Goal: Task Accomplishment & Management: Use online tool/utility

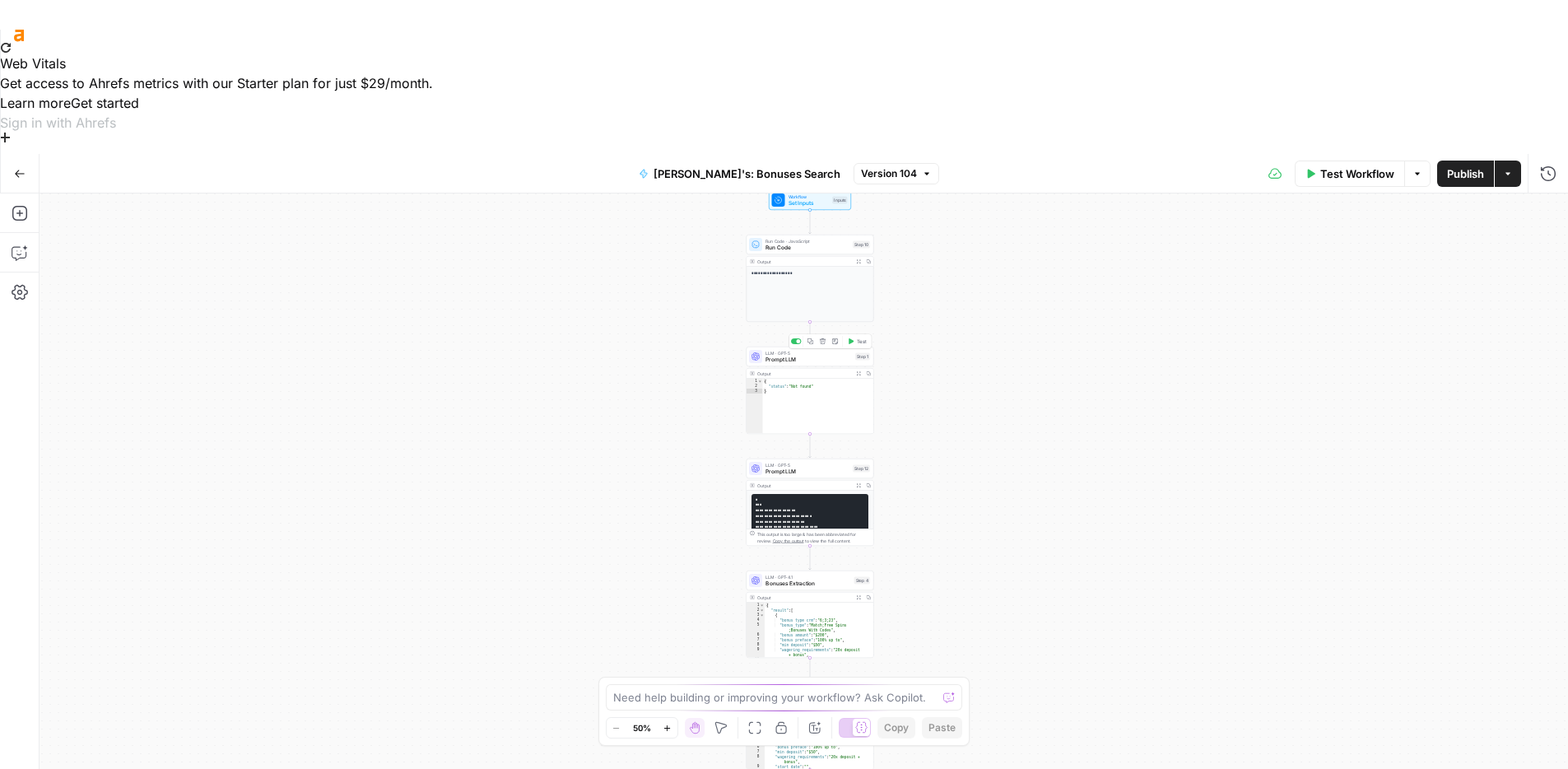
click at [795, 356] on span "Prompt LLM" at bounding box center [809, 360] width 86 height 8
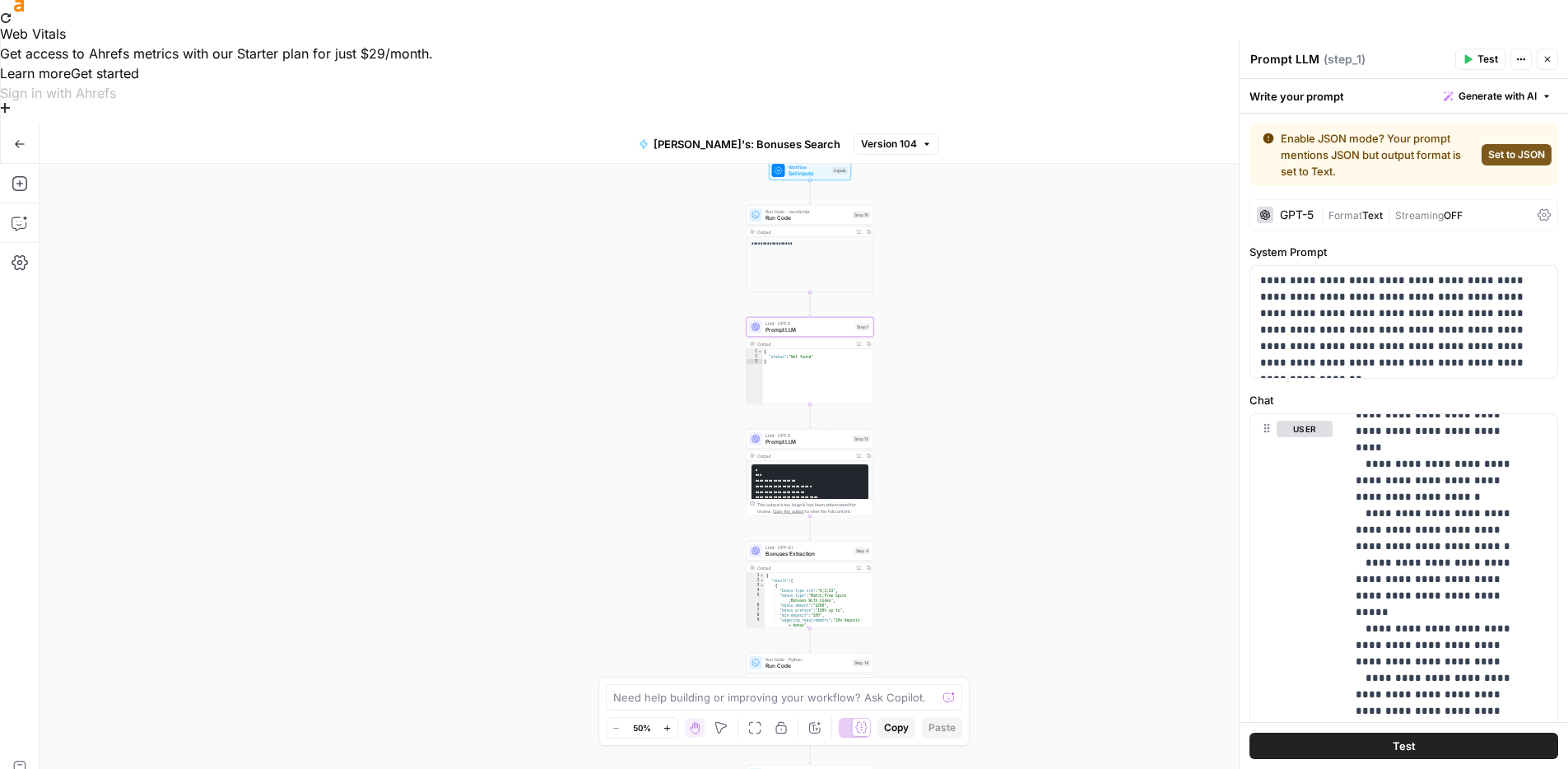
click at [922, 139] on icon "button" at bounding box center [927, 145] width 10 height 10
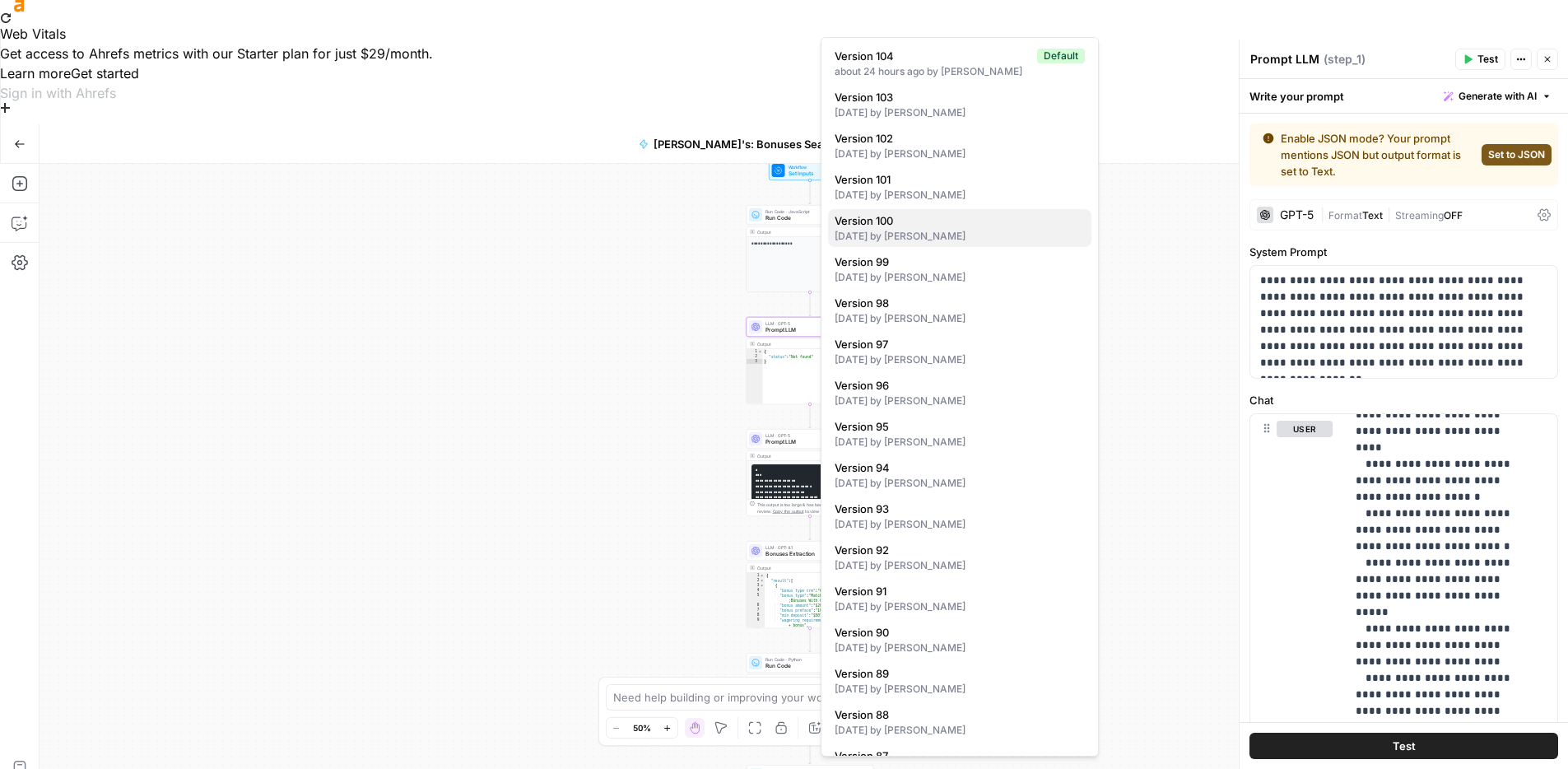
click at [891, 215] on span "Version 100" at bounding box center [956, 220] width 243 height 16
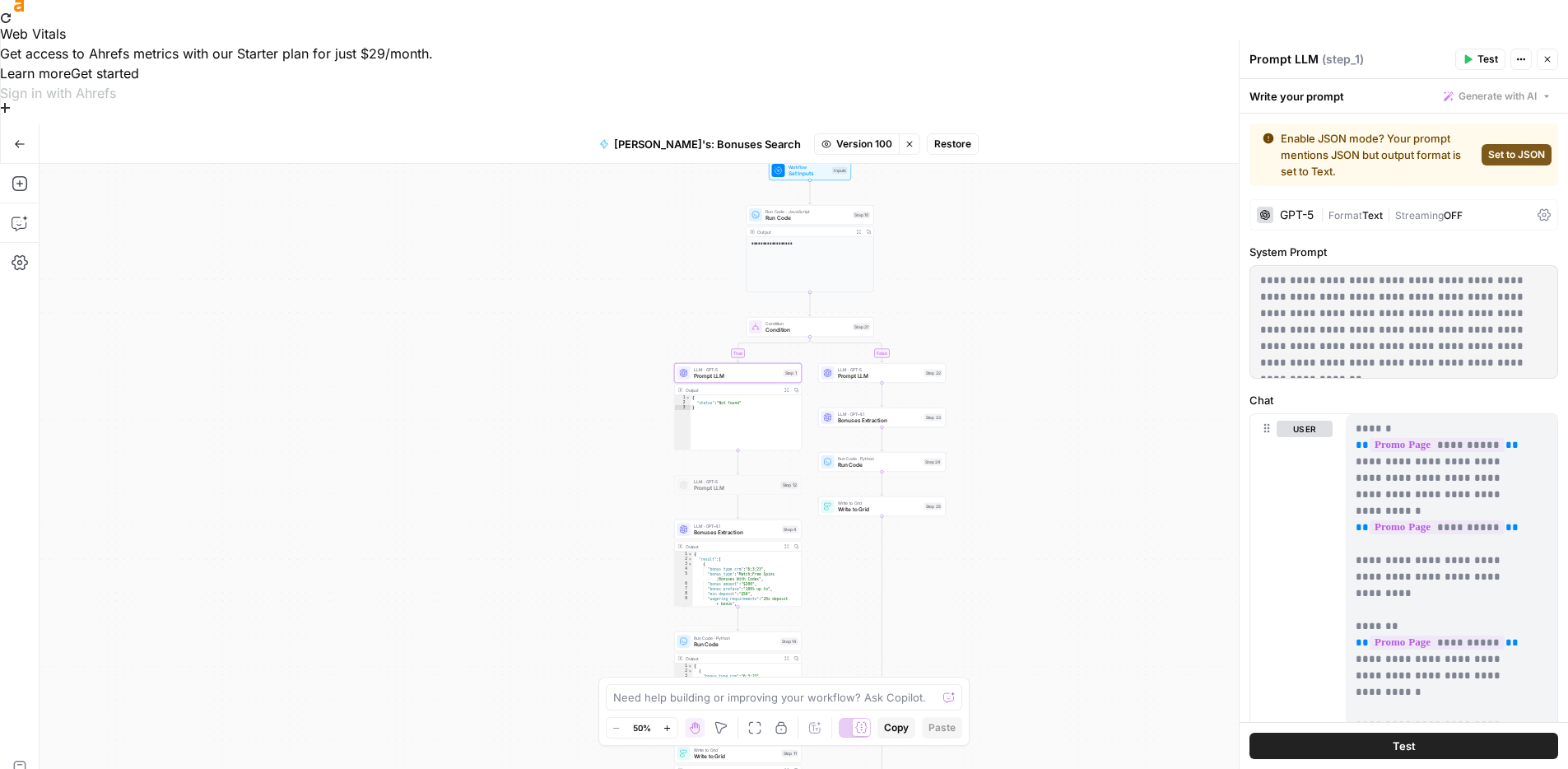
click at [934, 137] on span "Restore" at bounding box center [953, 145] width 37 height 15
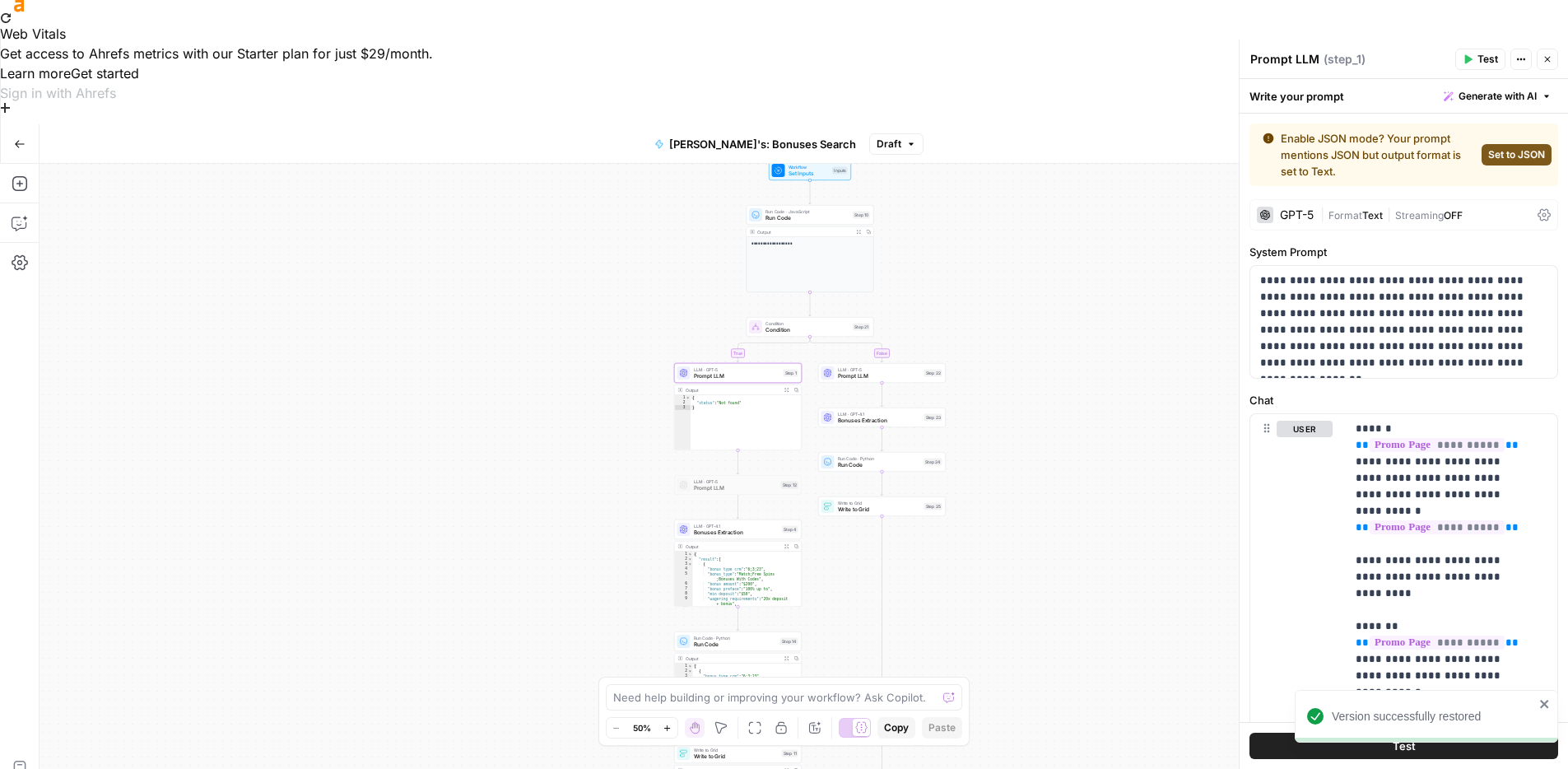
click at [1467, 136] on span "Publish" at bounding box center [1466, 144] width 37 height 16
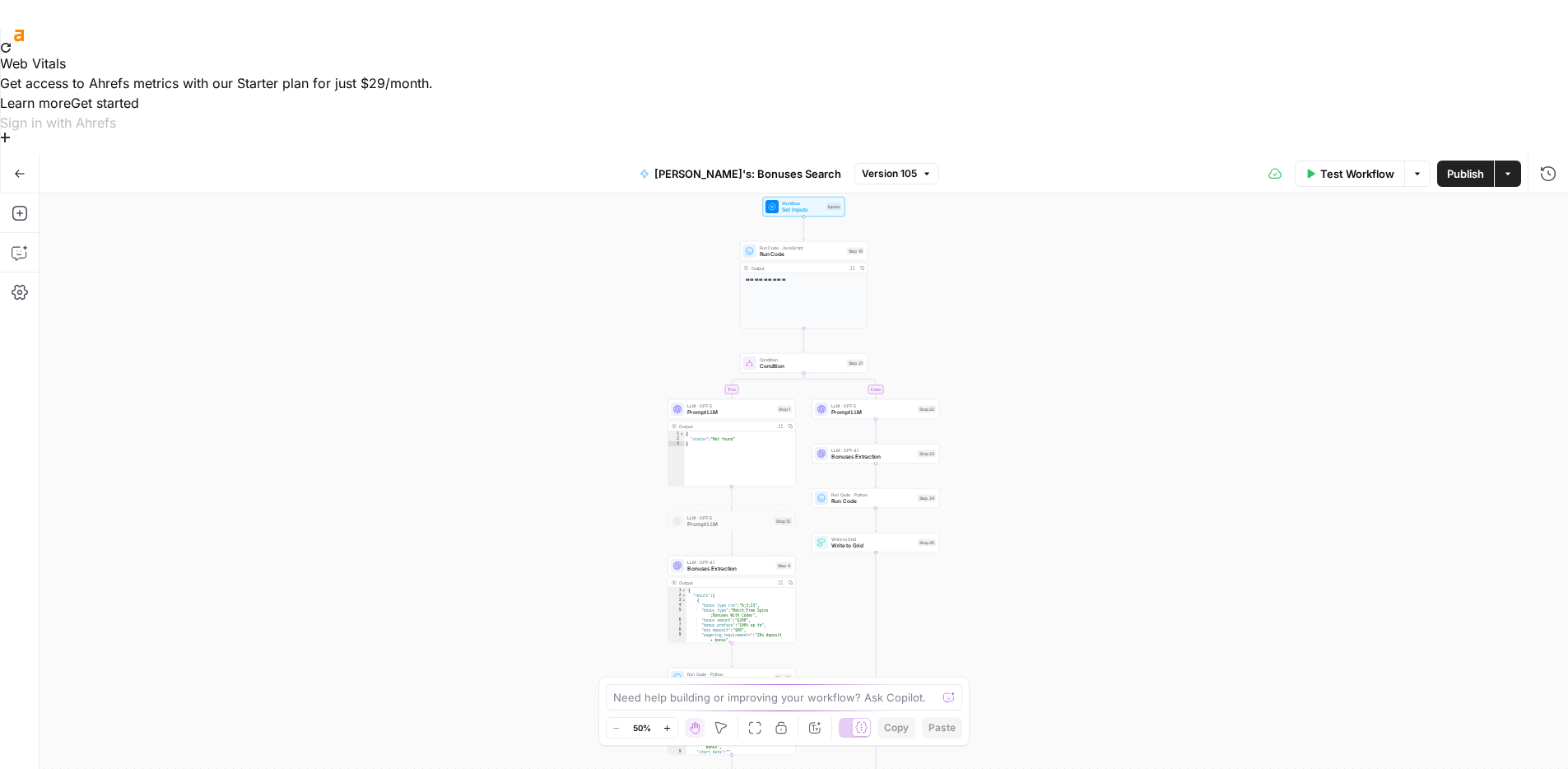
click at [899, 163] on button "Version 105" at bounding box center [897, 173] width 85 height 21
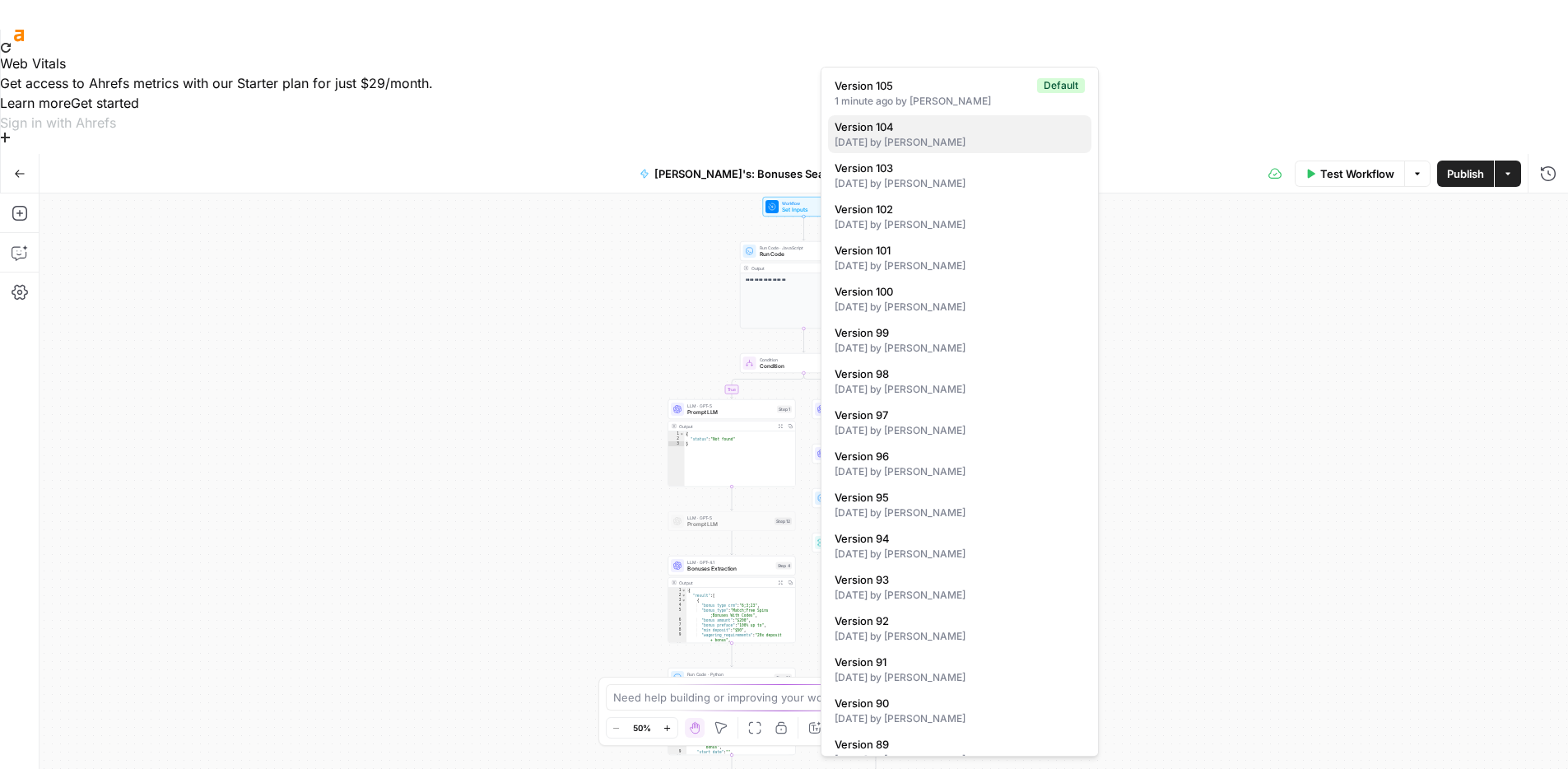
click at [891, 132] on span "Version 104" at bounding box center [956, 126] width 243 height 16
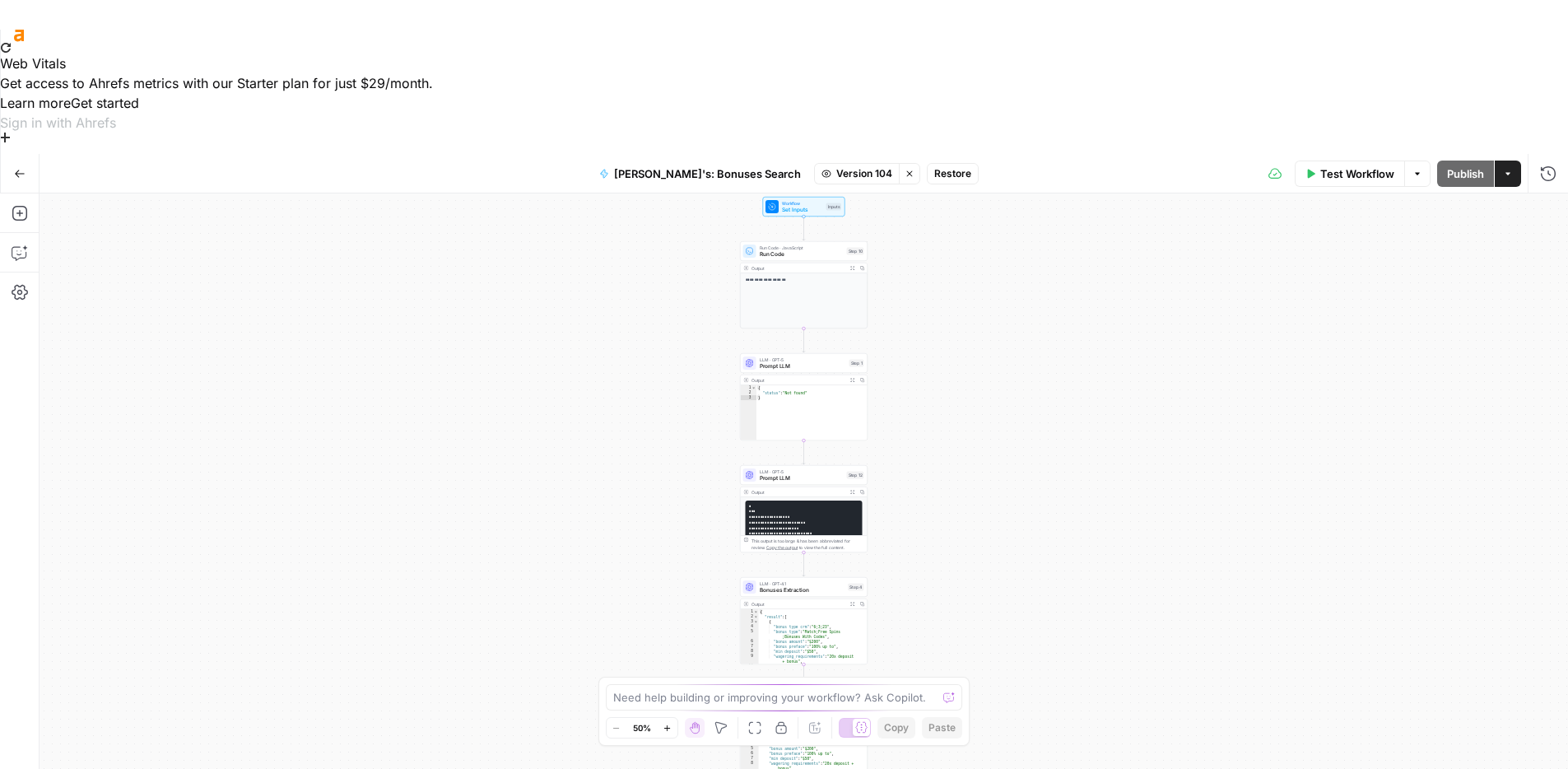
click at [934, 166] on span "Restore" at bounding box center [953, 174] width 37 height 15
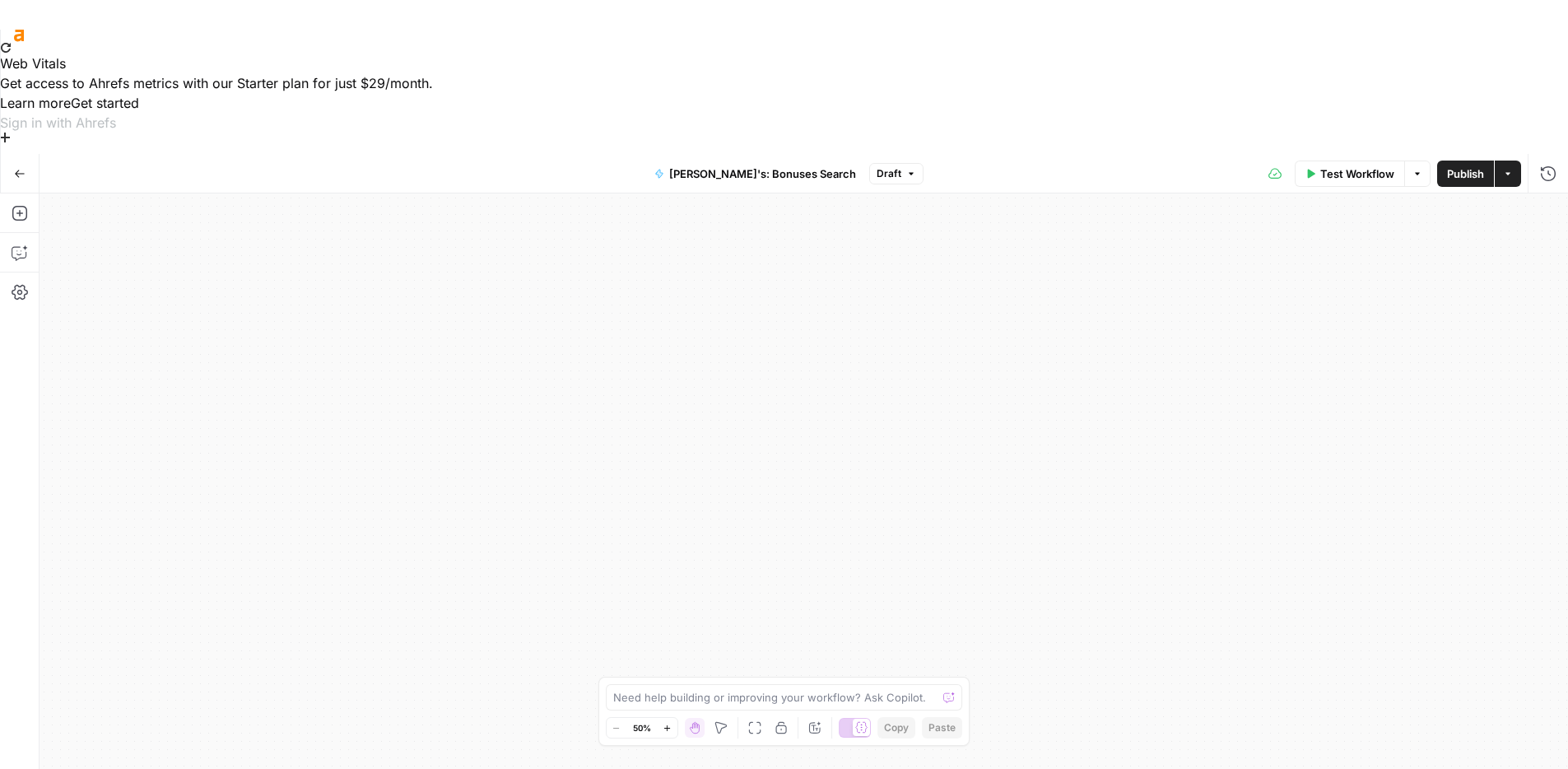
click at [1454, 166] on span "Publish" at bounding box center [1466, 173] width 37 height 16
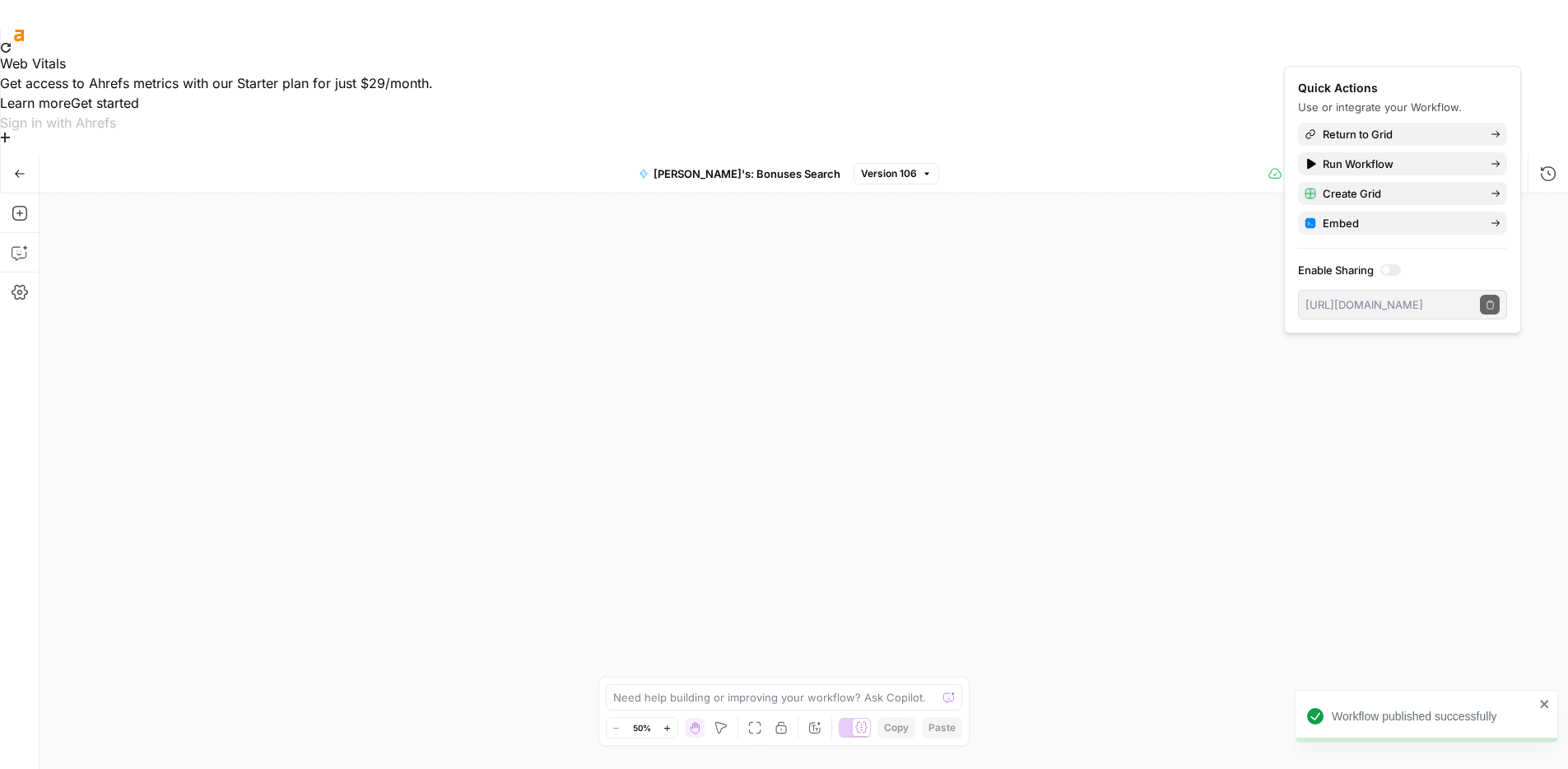
click at [19, 168] on icon "button" at bounding box center [20, 174] width 12 height 12
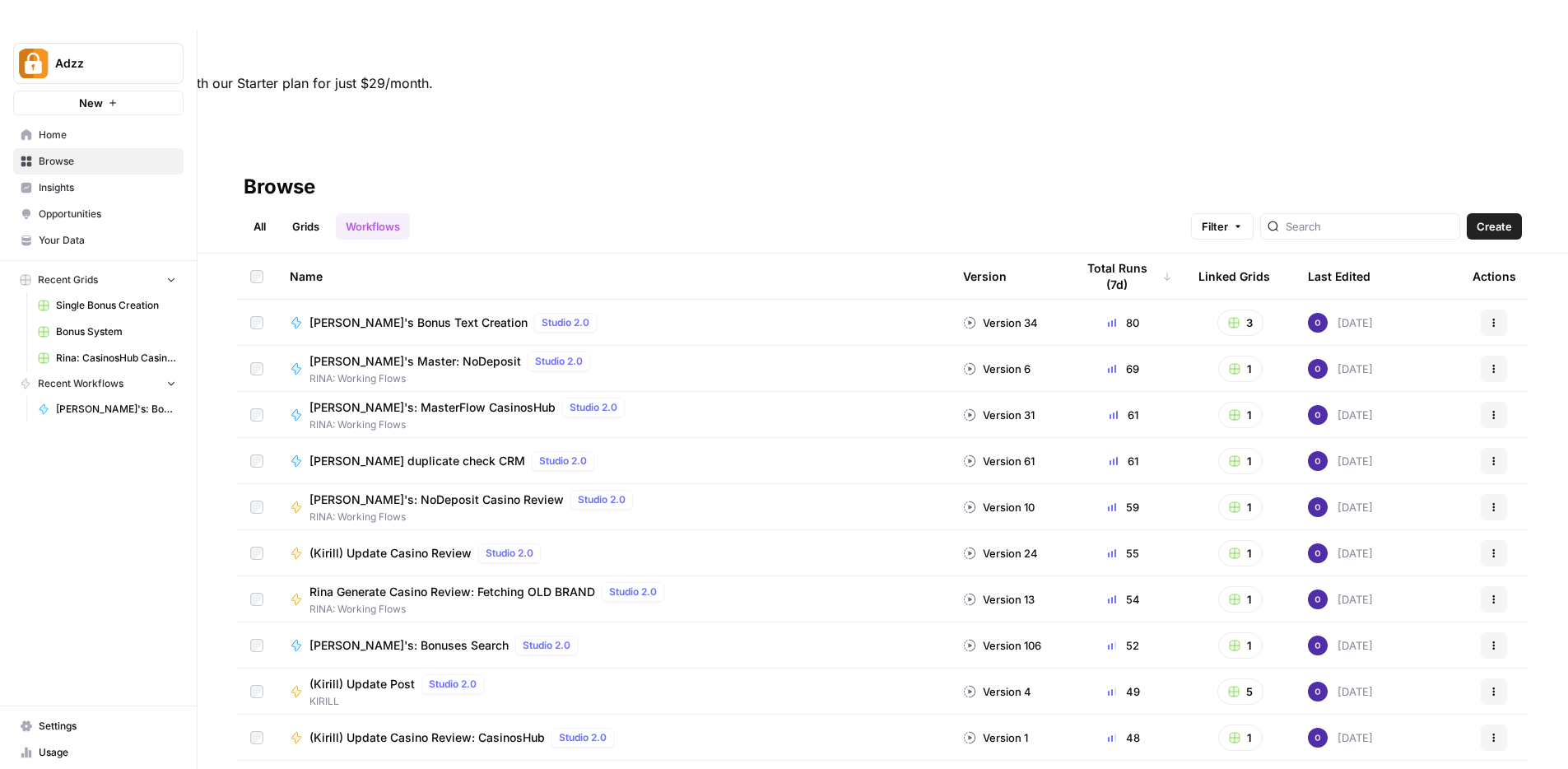
click at [301, 213] on link "Grids" at bounding box center [306, 226] width 47 height 26
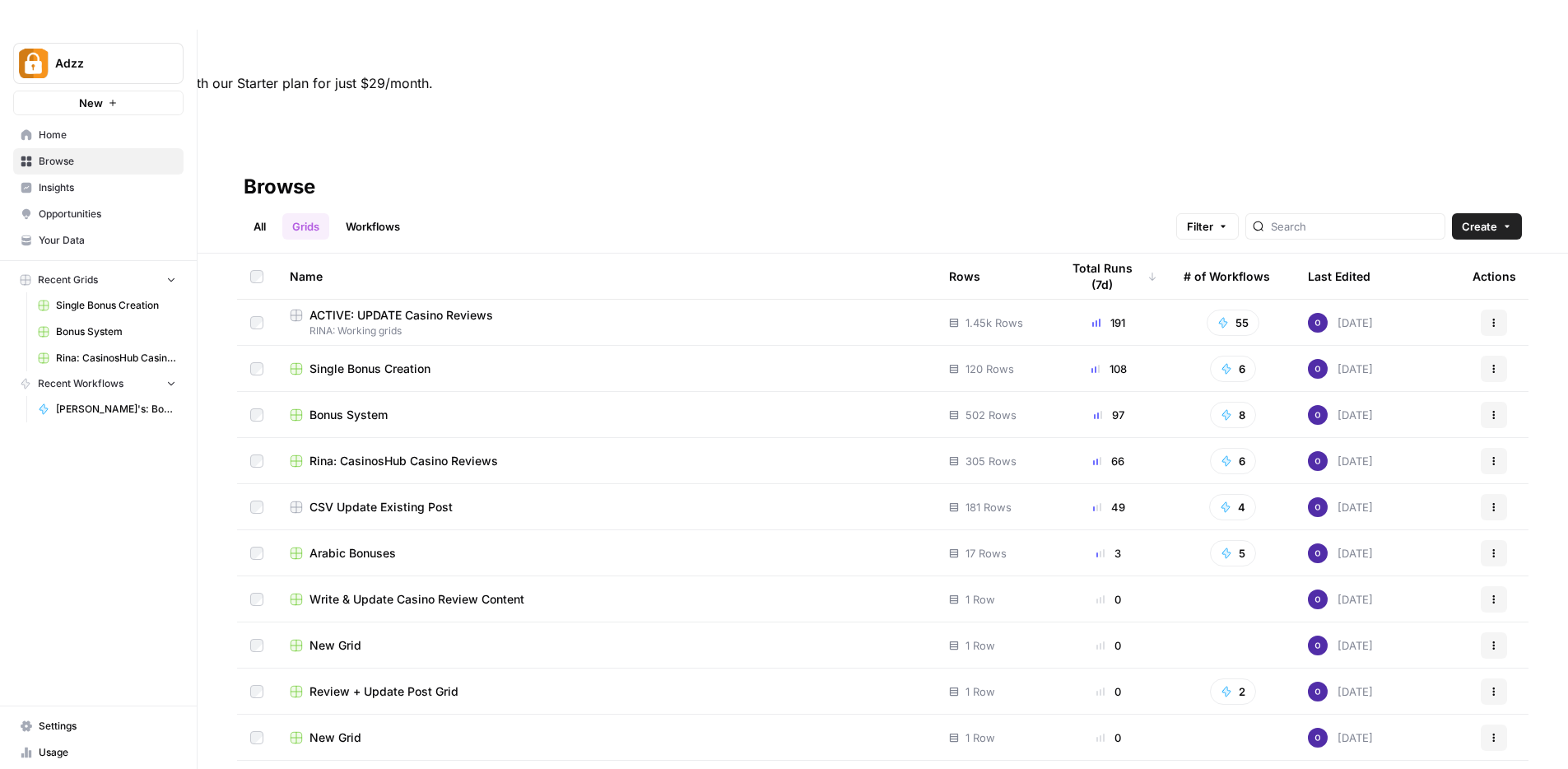
click at [382, 361] on span "Single Bonus Creation" at bounding box center [369, 368] width 121 height 16
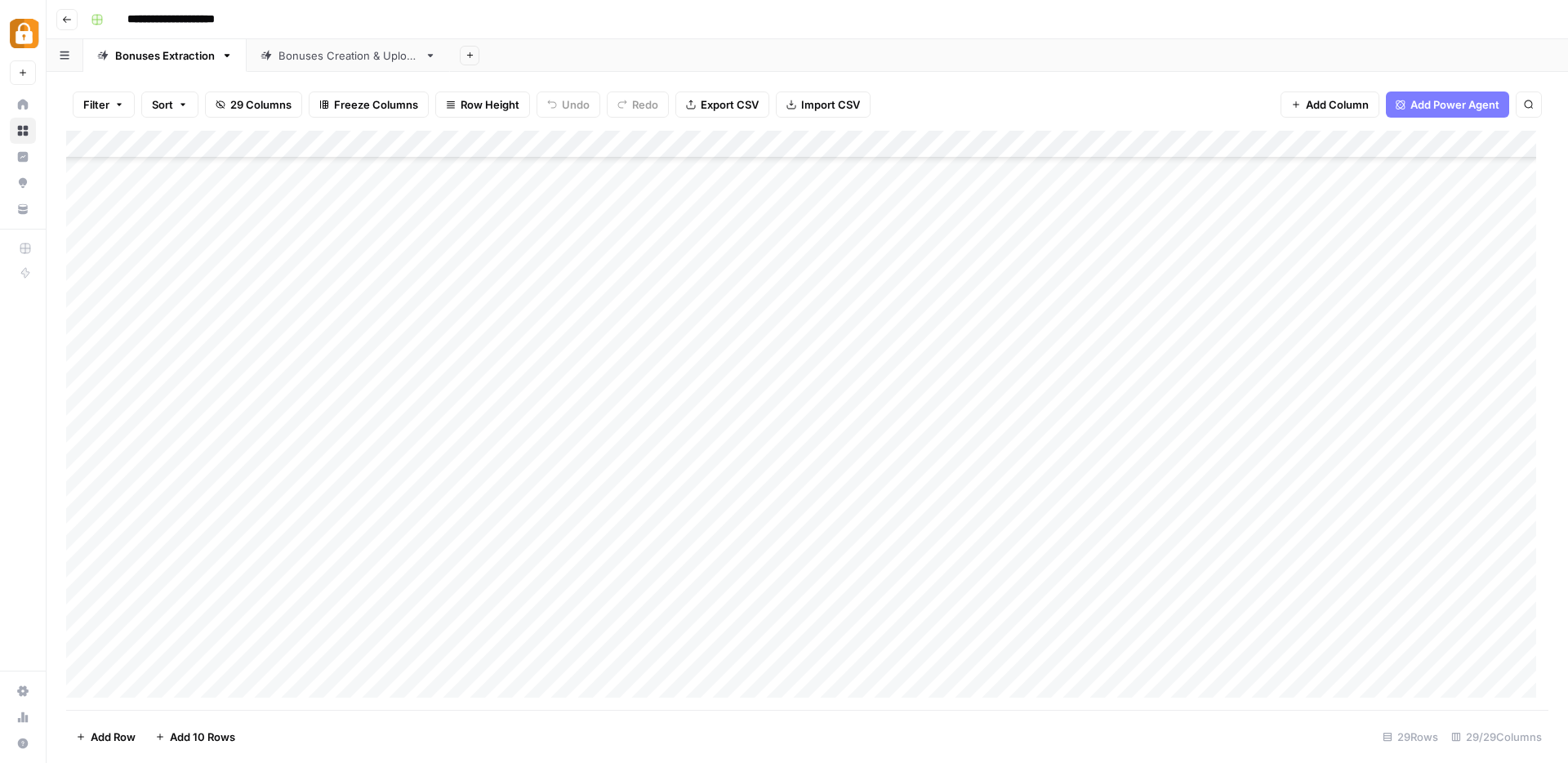
scroll to position [293, 0]
click at [1269, 541] on div "Add Column" at bounding box center [807, 420] width 1482 height 579
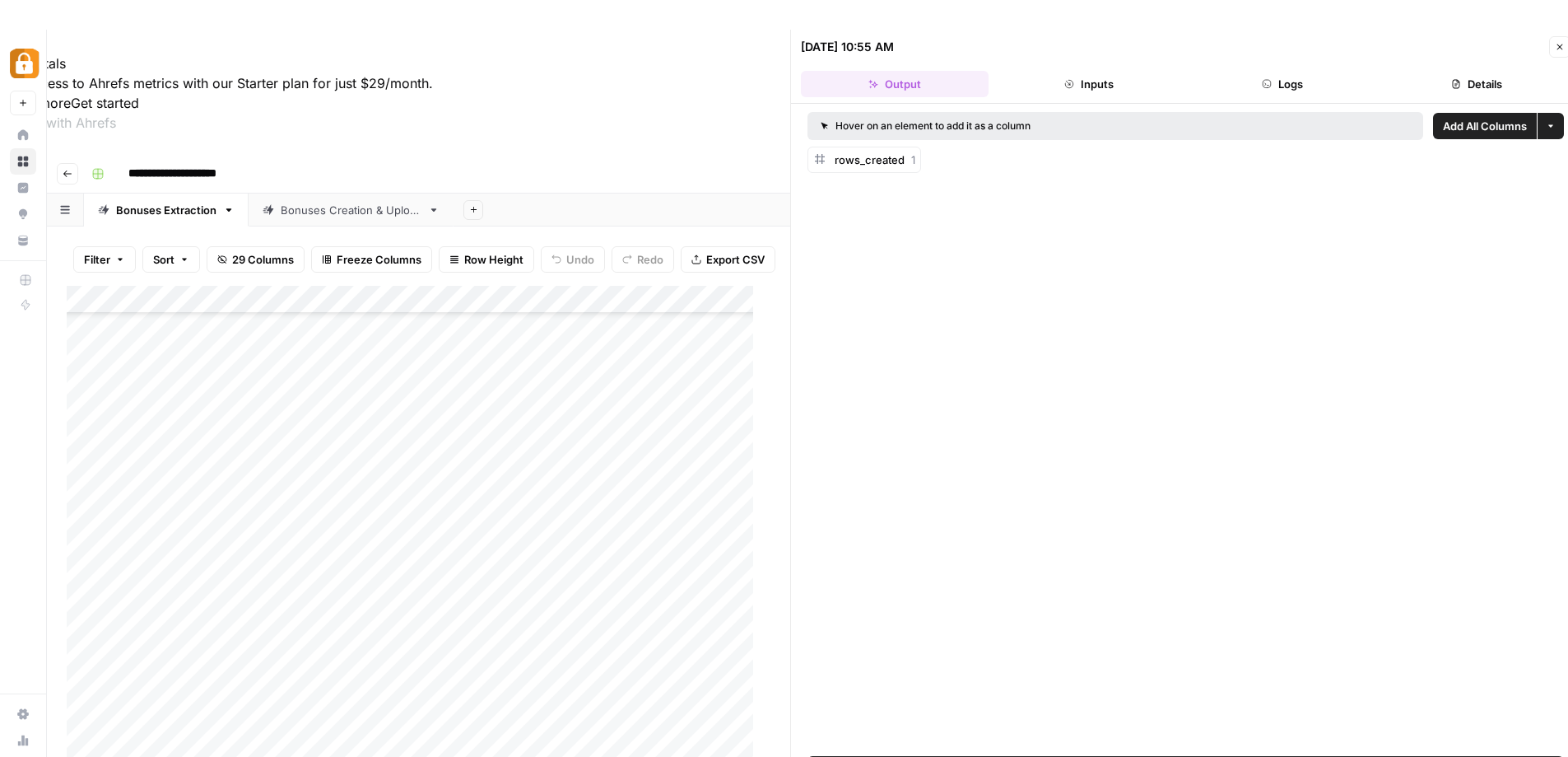
click at [1294, 83] on button "Logs" at bounding box center [1283, 84] width 188 height 26
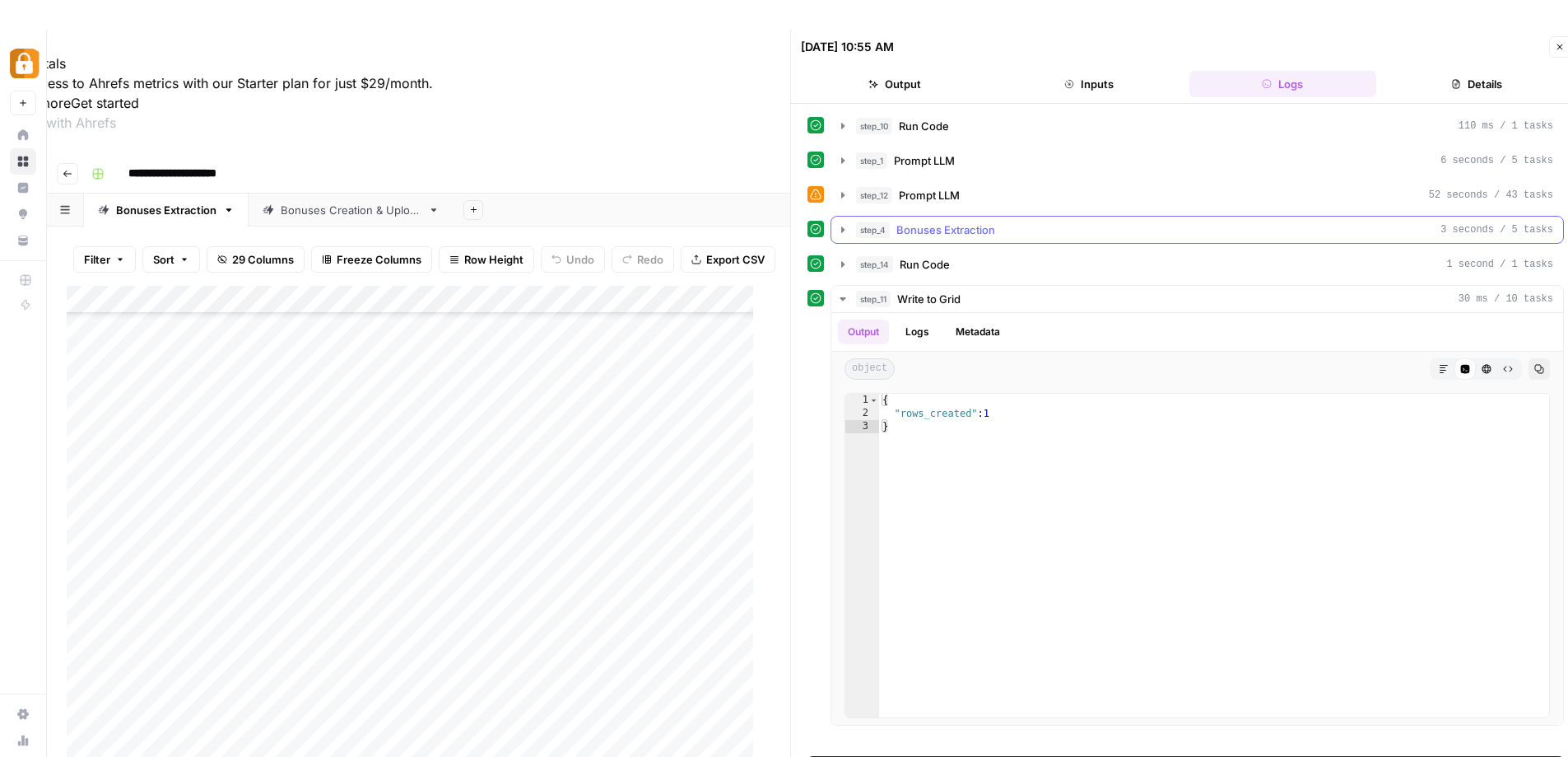
click at [842, 227] on icon "button" at bounding box center [843, 229] width 3 height 6
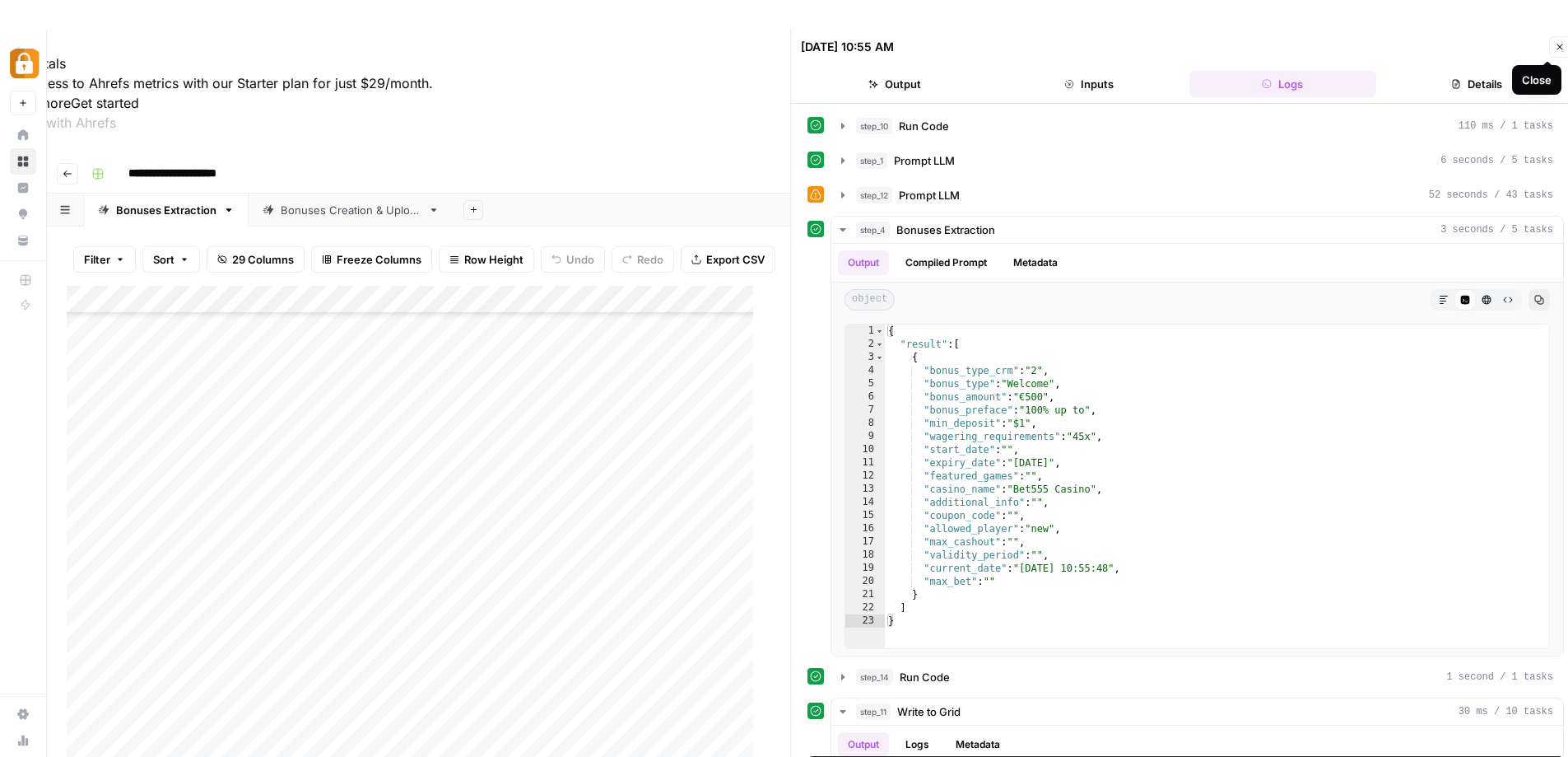
click at [1557, 44] on icon "button" at bounding box center [1560, 47] width 10 height 10
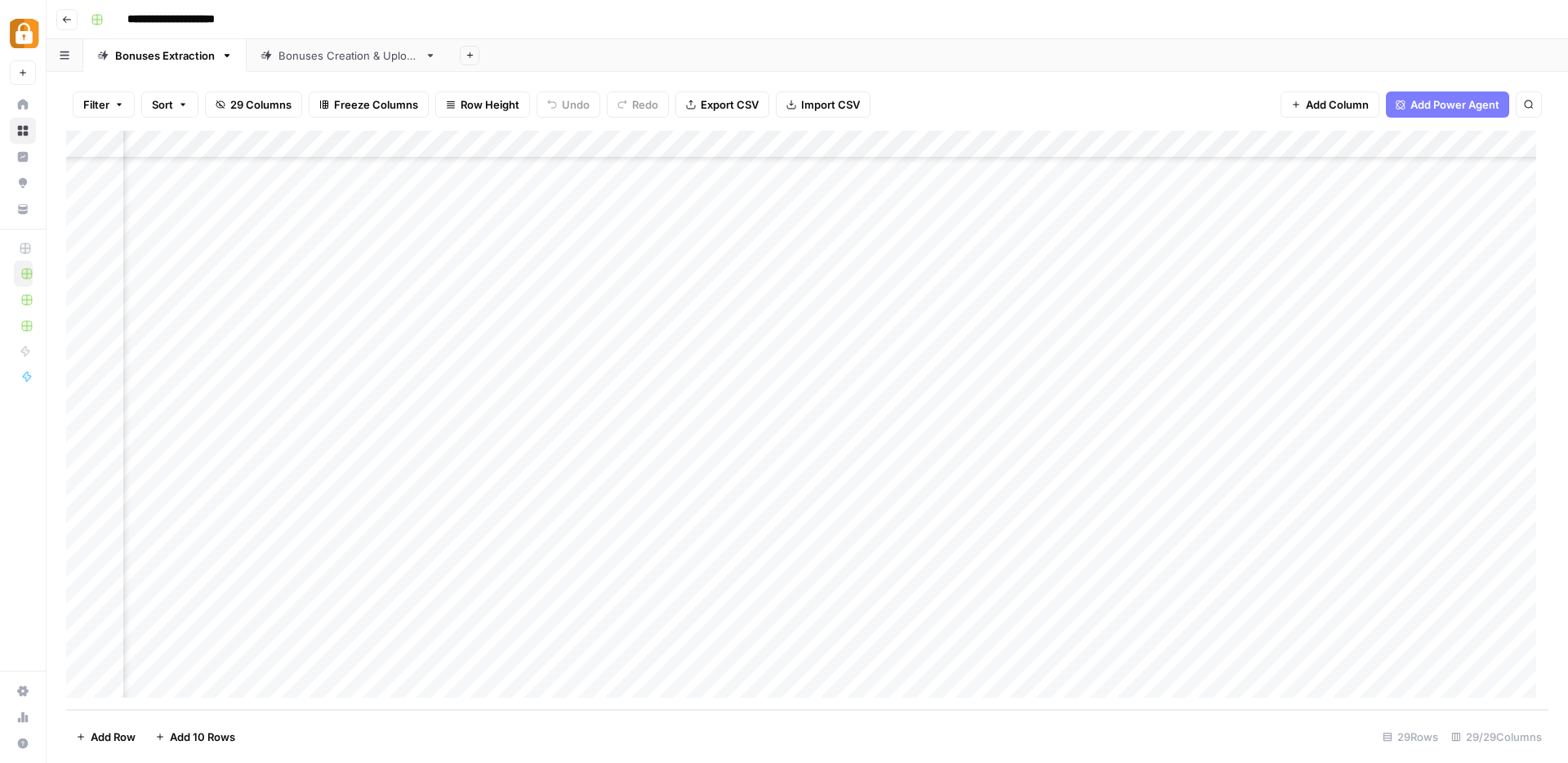
scroll to position [293, 1391]
click at [363, 49] on div "Bonuses Creation & Upload" at bounding box center [348, 54] width 140 height 16
drag, startPoint x: 768, startPoint y: 148, endPoint x: 987, endPoint y: 127, distance: 220.0
click at [987, 127] on div "Filter Sort 26 Columns Freeze Columns Row Height Undo Redo Export CSV Import CS…" at bounding box center [807, 418] width 1521 height 691
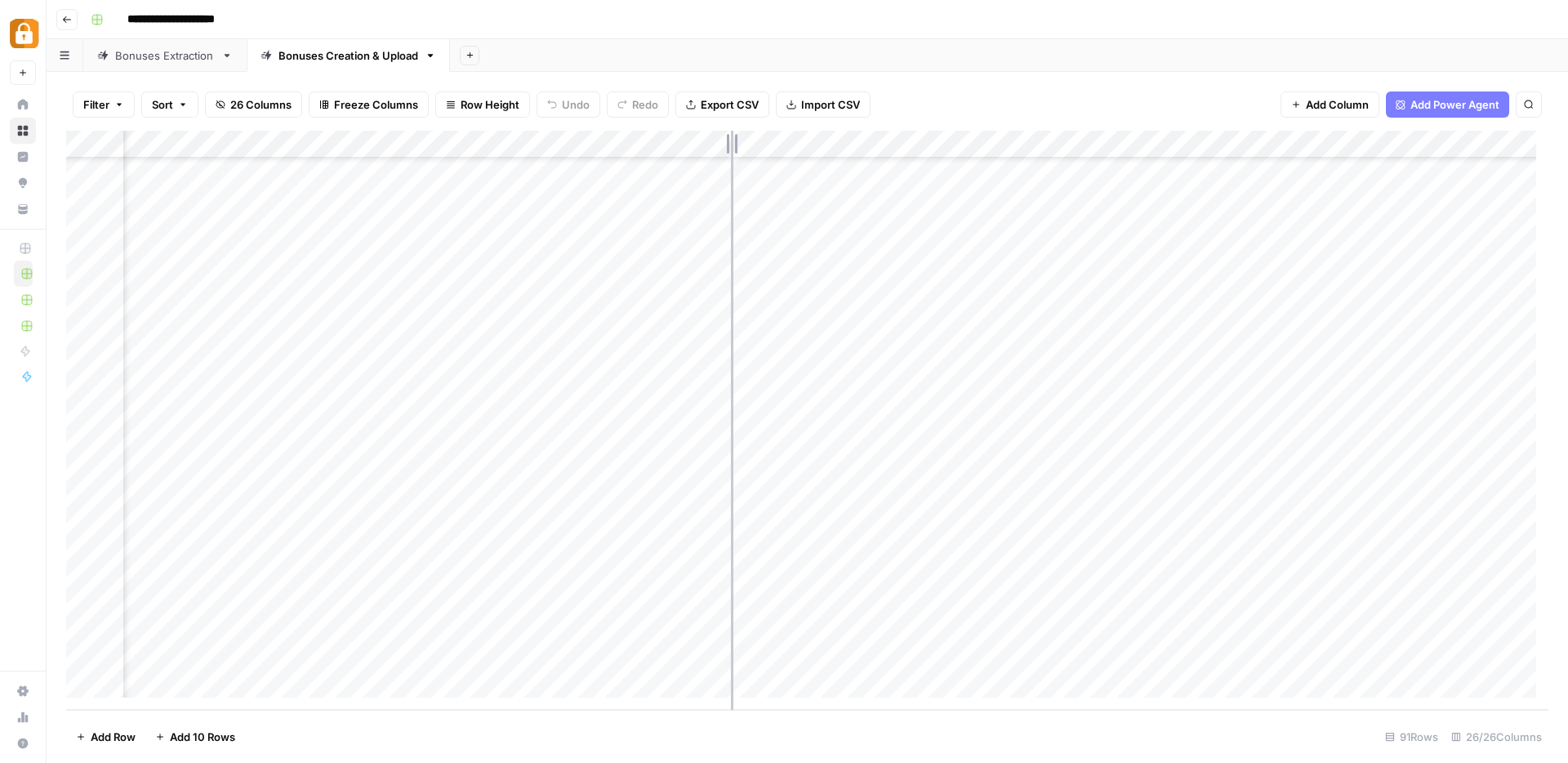
drag, startPoint x: 621, startPoint y: 147, endPoint x: 731, endPoint y: 142, distance: 110.1
click at [731, 142] on div "Add Column" at bounding box center [807, 420] width 1482 height 579
drag, startPoint x: 1095, startPoint y: 140, endPoint x: 1254, endPoint y: 140, distance: 159.0
click at [1254, 140] on div "Add Column" at bounding box center [807, 420] width 1482 height 579
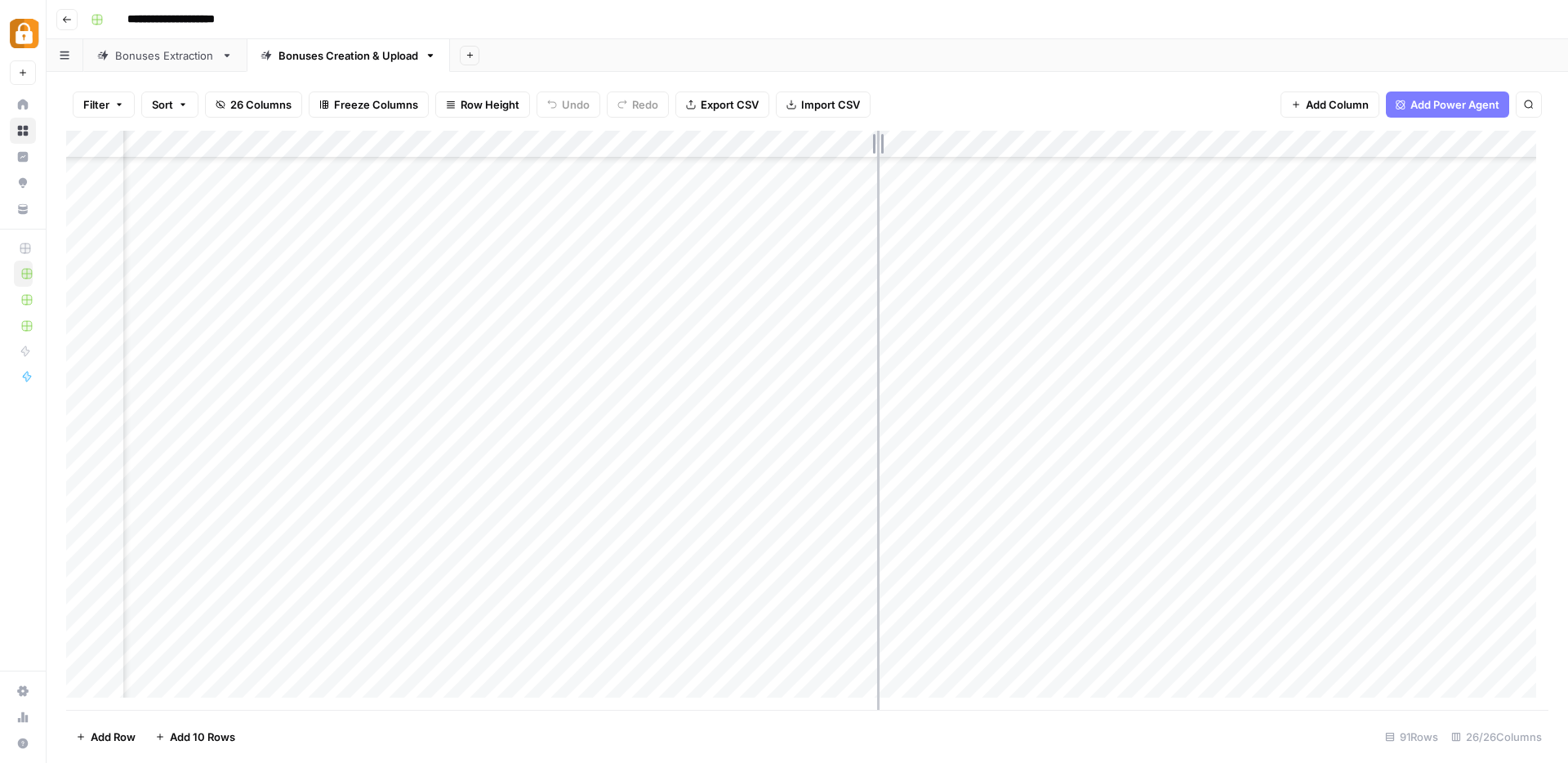
drag, startPoint x: 731, startPoint y: 143, endPoint x: 882, endPoint y: 143, distance: 151.0
click at [882, 143] on div "Add Column" at bounding box center [807, 420] width 1482 height 579
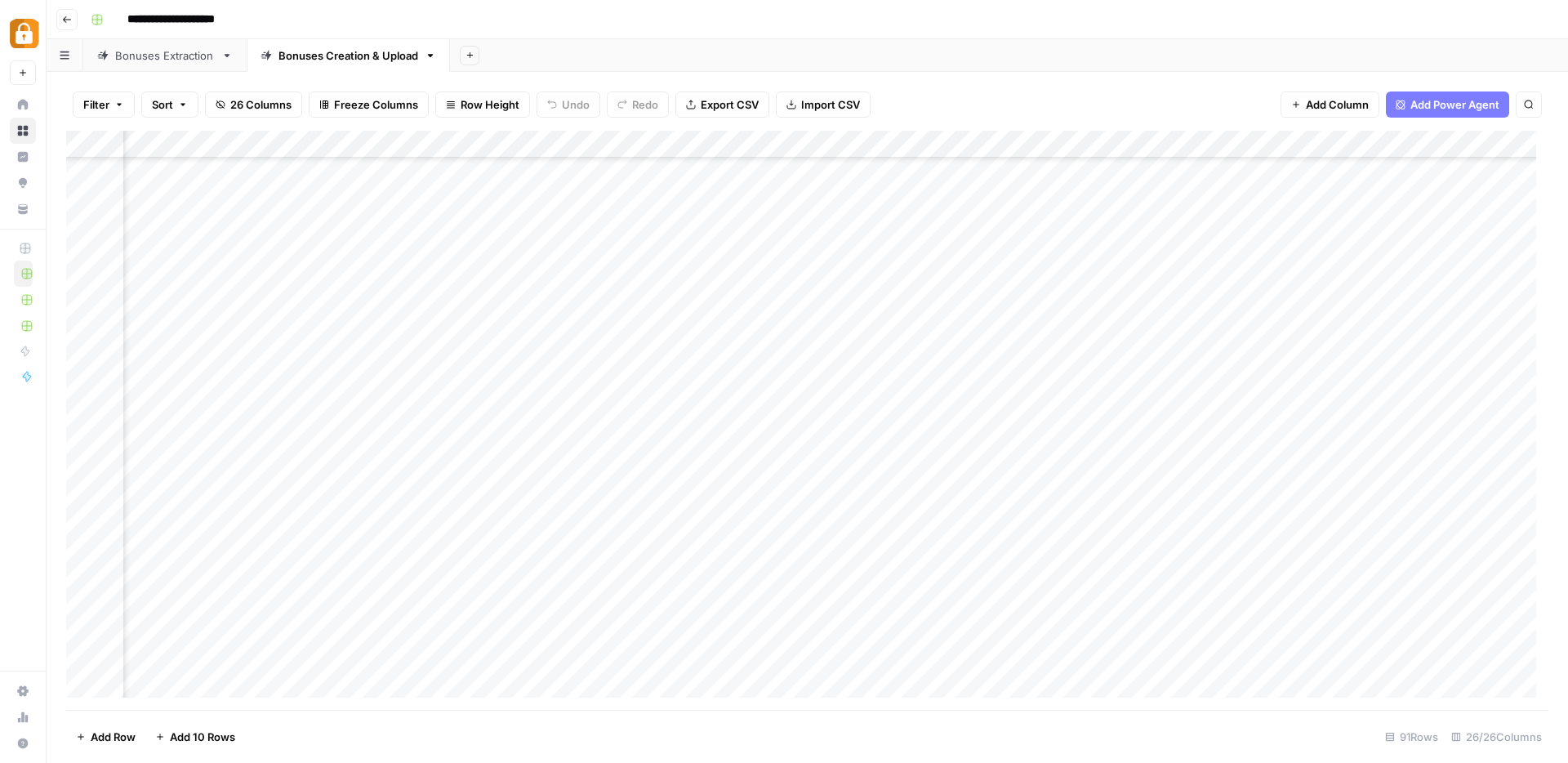
click at [727, 382] on div "Add Column" at bounding box center [807, 420] width 1482 height 579
drag, startPoint x: 804, startPoint y: 141, endPoint x: 975, endPoint y: 144, distance: 171.0
click at [975, 144] on div "Add Column" at bounding box center [807, 420] width 1482 height 579
click at [1394, 374] on div "Add Column" at bounding box center [807, 420] width 1482 height 579
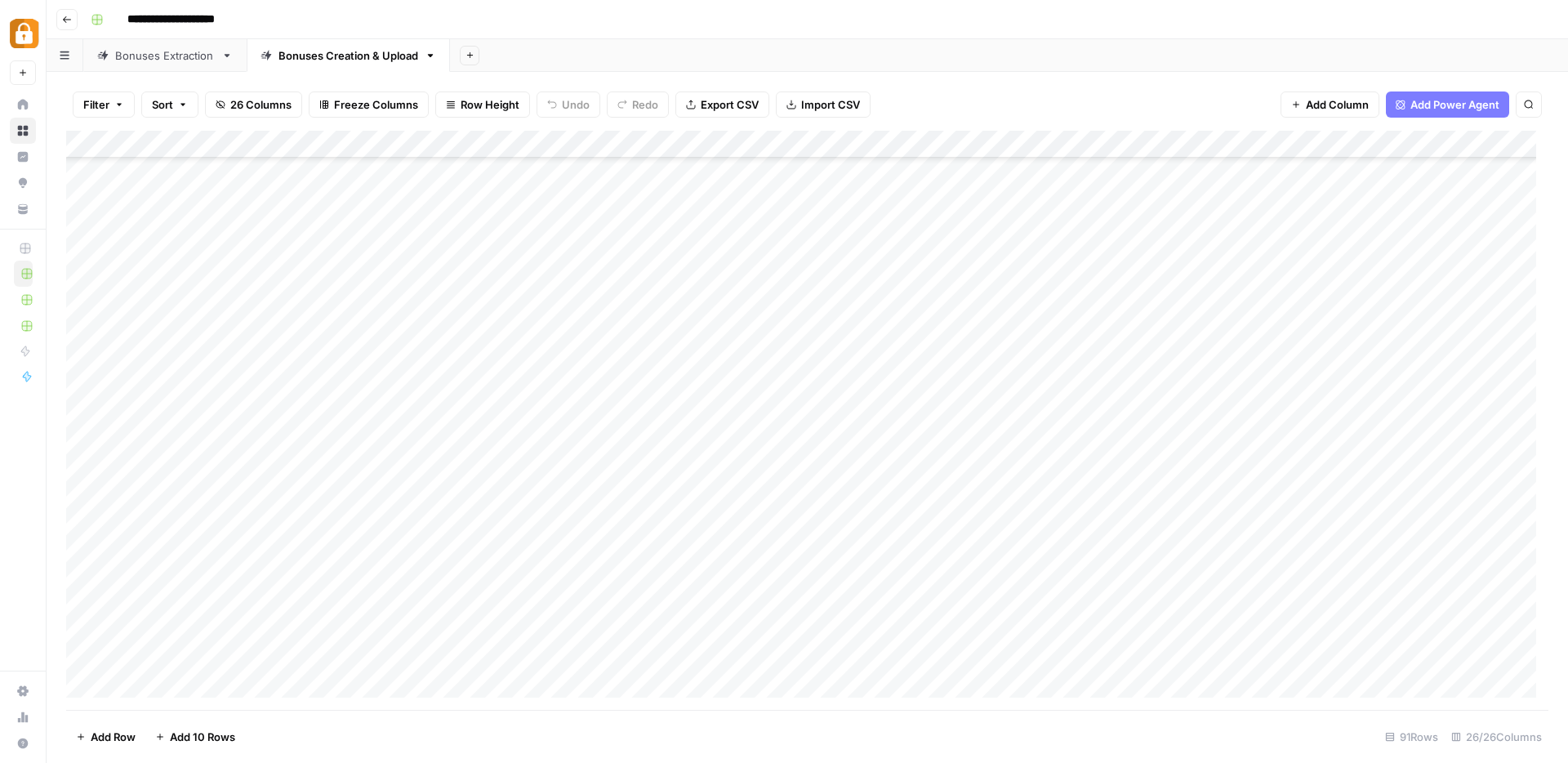
click at [676, 546] on div "Add Column" at bounding box center [807, 420] width 1482 height 579
click at [772, 522] on div "Add Column" at bounding box center [807, 420] width 1482 height 579
drag, startPoint x: 588, startPoint y: 225, endPoint x: 496, endPoint y: 101, distance: 154.4
click at [588, 225] on div "Add Column" at bounding box center [807, 420] width 1482 height 579
